Goal: Task Accomplishment & Management: Complete application form

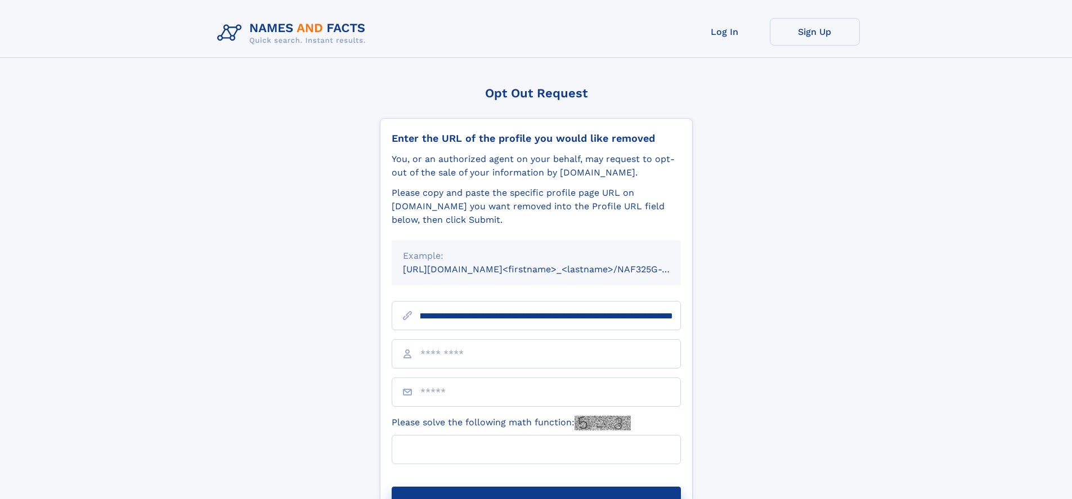
scroll to position [0, 130]
type input "**********"
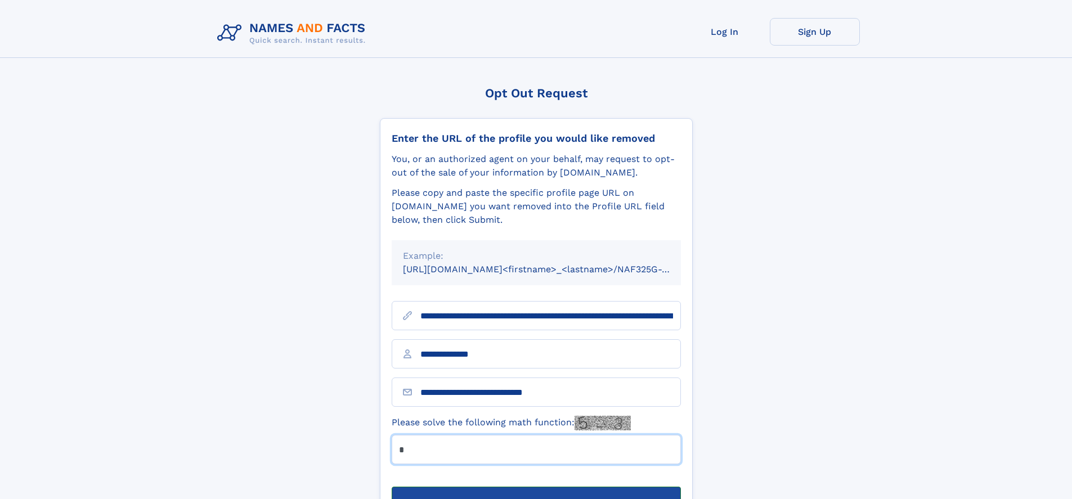
type input "*"
click at [536, 487] on button "Submit Opt Out Request" at bounding box center [536, 505] width 289 height 36
